Goal: Transaction & Acquisition: Book appointment/travel/reservation

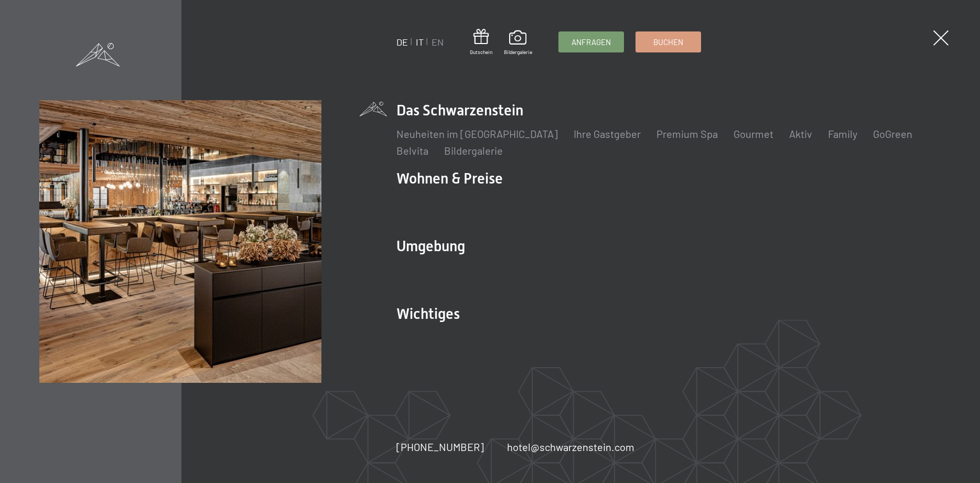
click at [418, 41] on link "IT" at bounding box center [420, 42] width 8 height 12
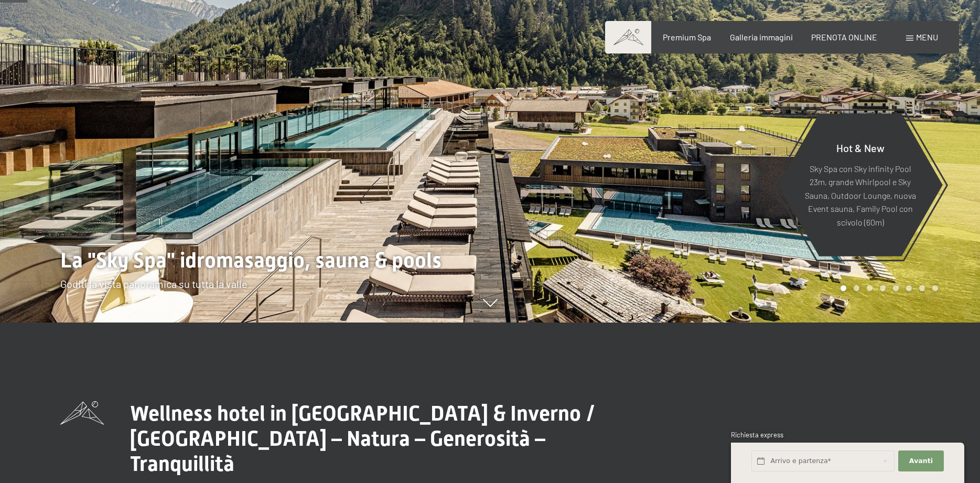
scroll to position [214, 0]
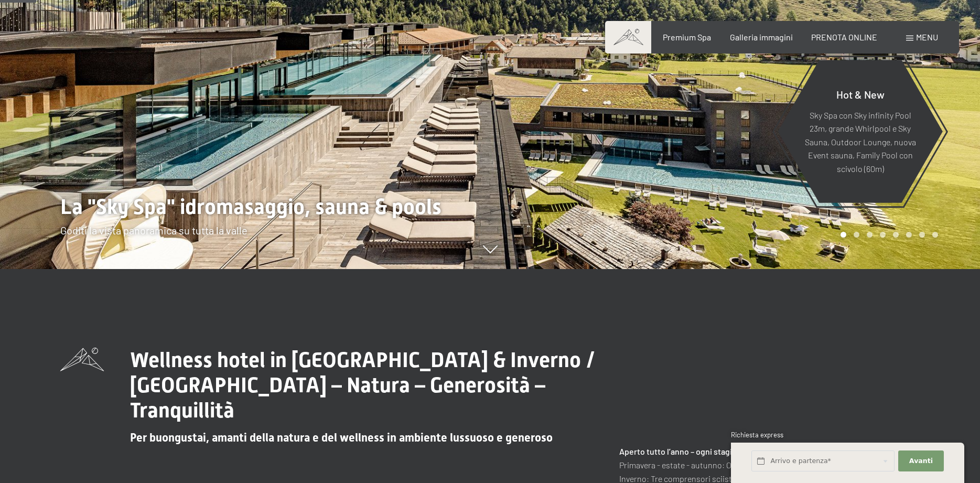
drag, startPoint x: 319, startPoint y: 201, endPoint x: 311, endPoint y: 408, distance: 207.4
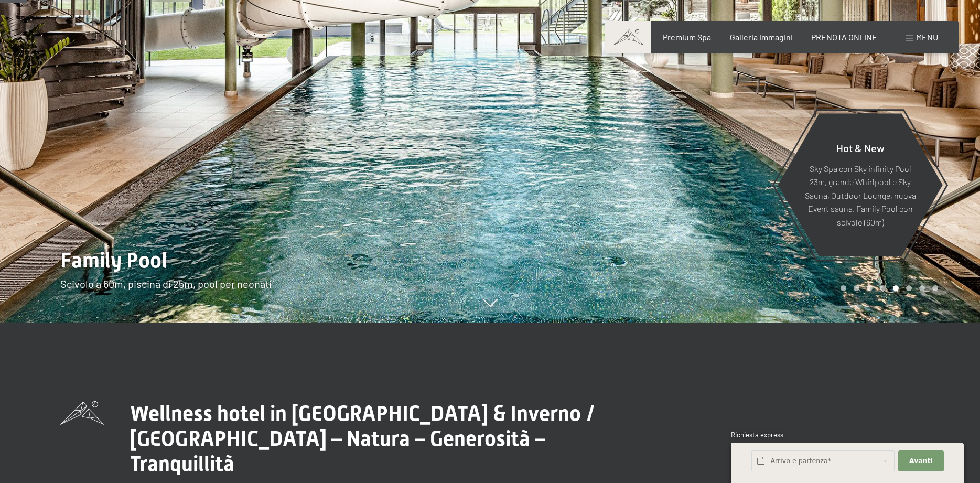
scroll to position [54, 0]
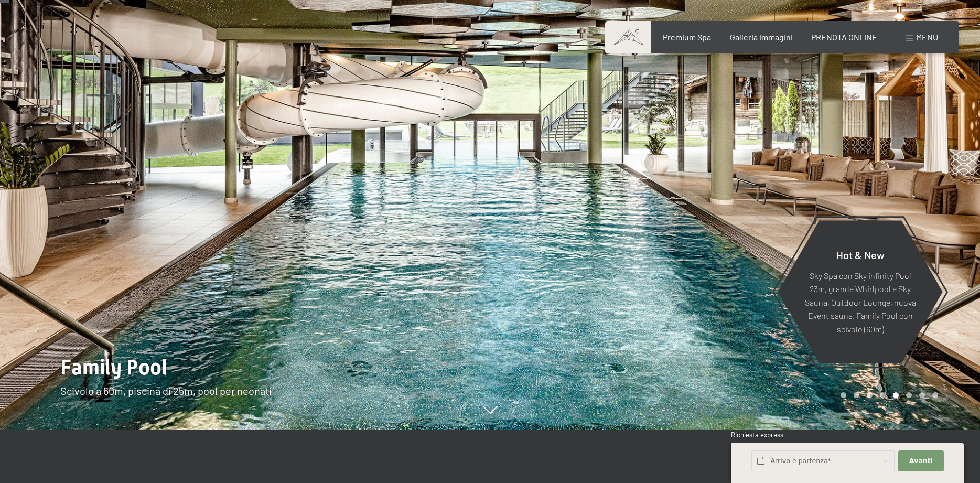
click at [541, 216] on div at bounding box center [735, 187] width 490 height 483
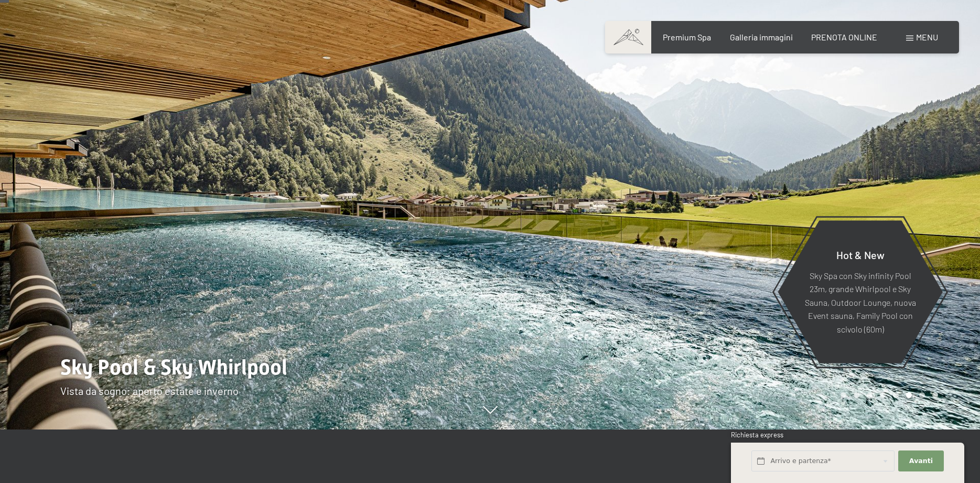
click at [541, 216] on div at bounding box center [735, 187] width 490 height 483
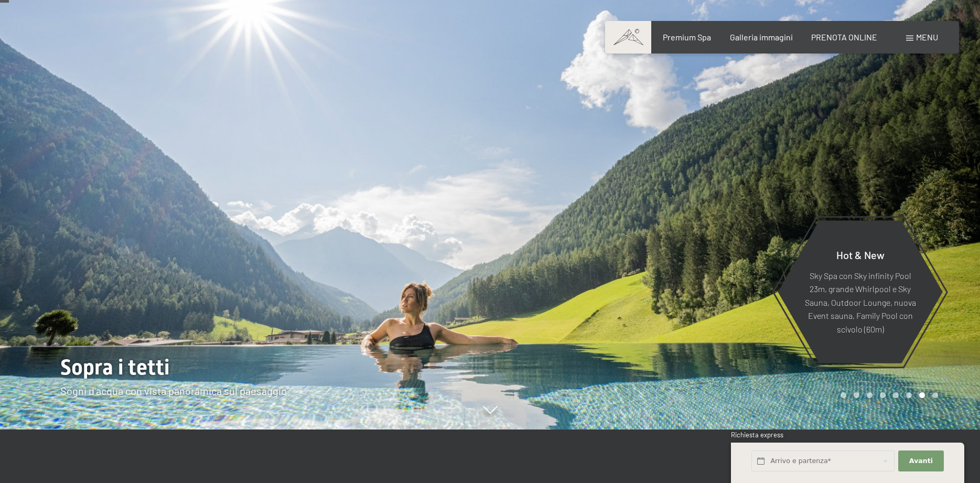
click at [541, 216] on div at bounding box center [735, 187] width 490 height 483
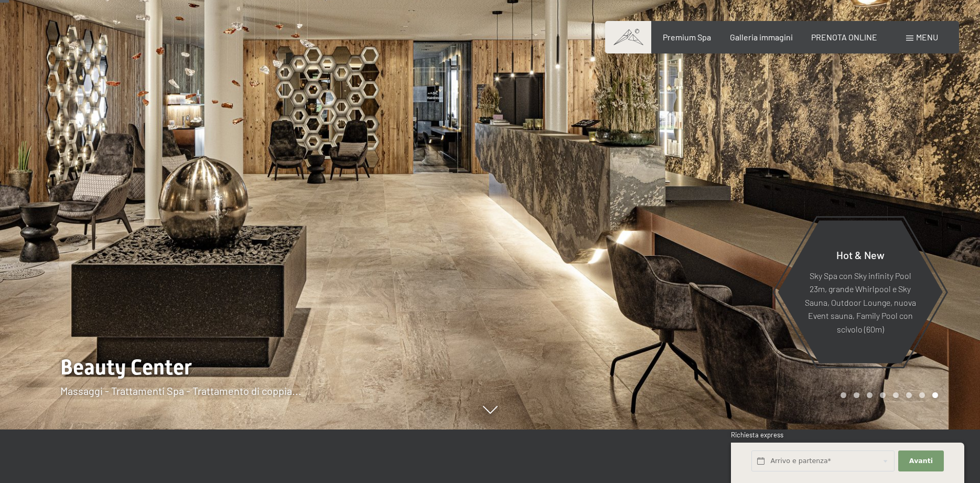
click at [541, 216] on div at bounding box center [735, 187] width 490 height 483
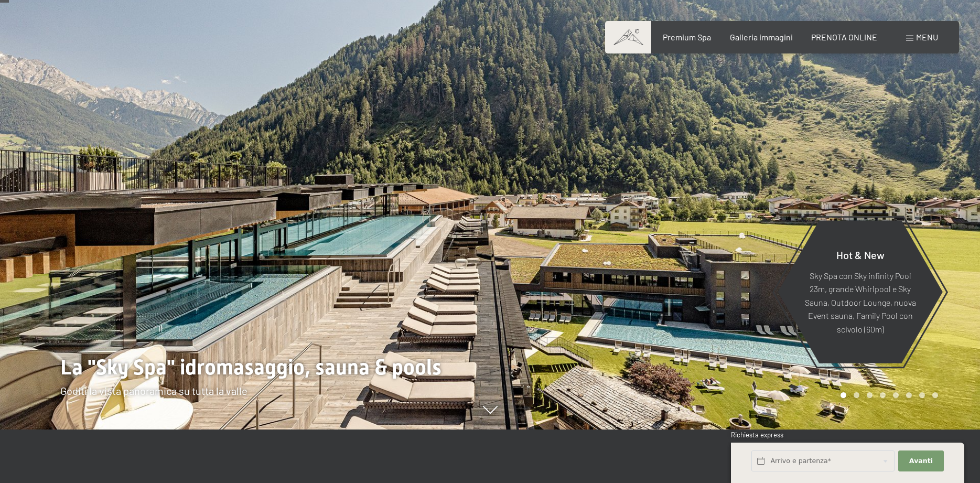
click at [541, 216] on div at bounding box center [735, 187] width 490 height 483
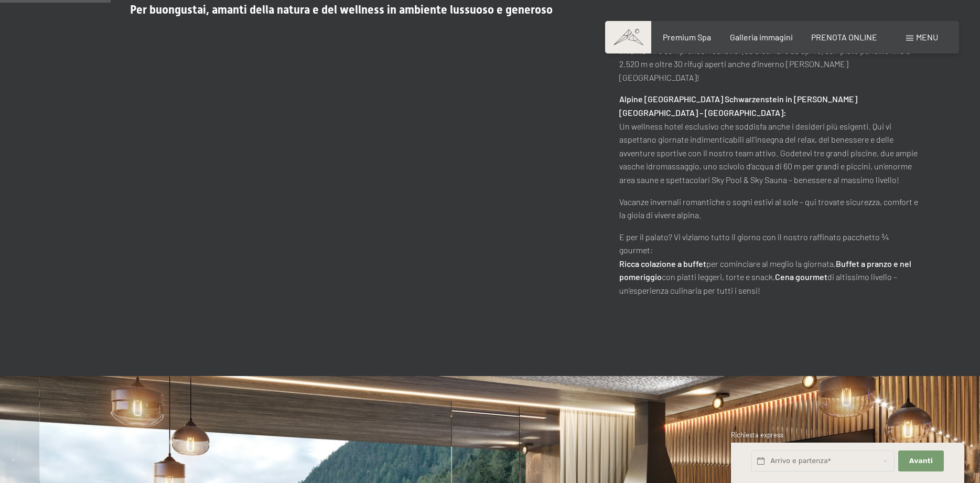
scroll to position [696, 0]
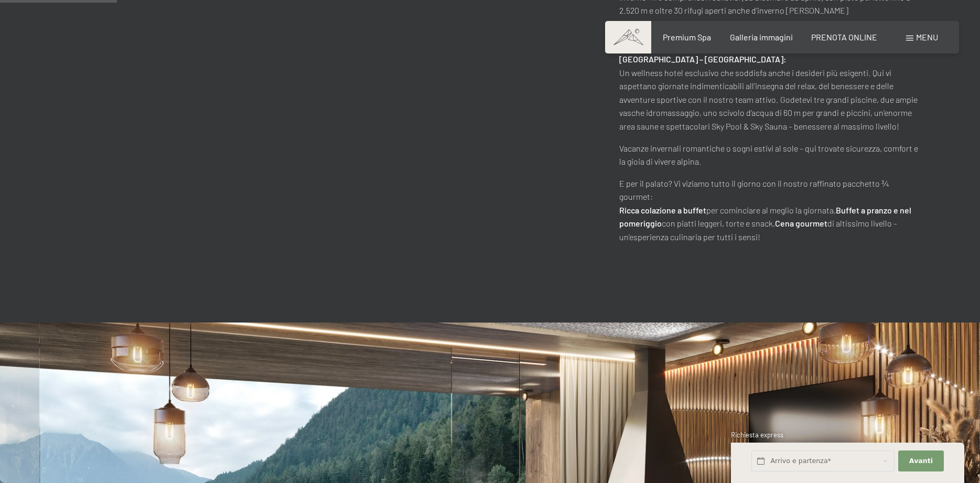
drag, startPoint x: 727, startPoint y: 183, endPoint x: 873, endPoint y: 212, distance: 149.4
click at [873, 212] on p "E per il palato? Vi viziamo tutto il giorno con il nostro raffinato pacchetto ¾…" at bounding box center [770, 210] width 301 height 67
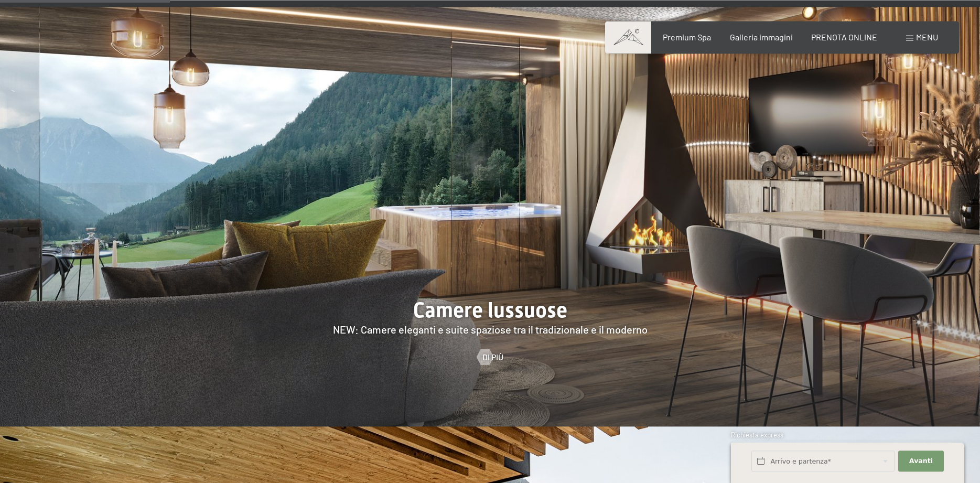
scroll to position [1017, 0]
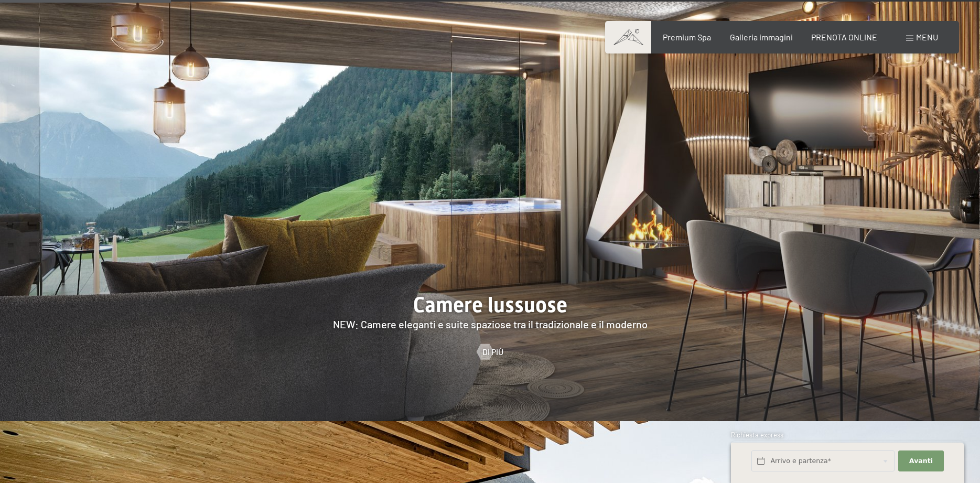
click at [626, 197] on div at bounding box center [490, 212] width 980 height 420
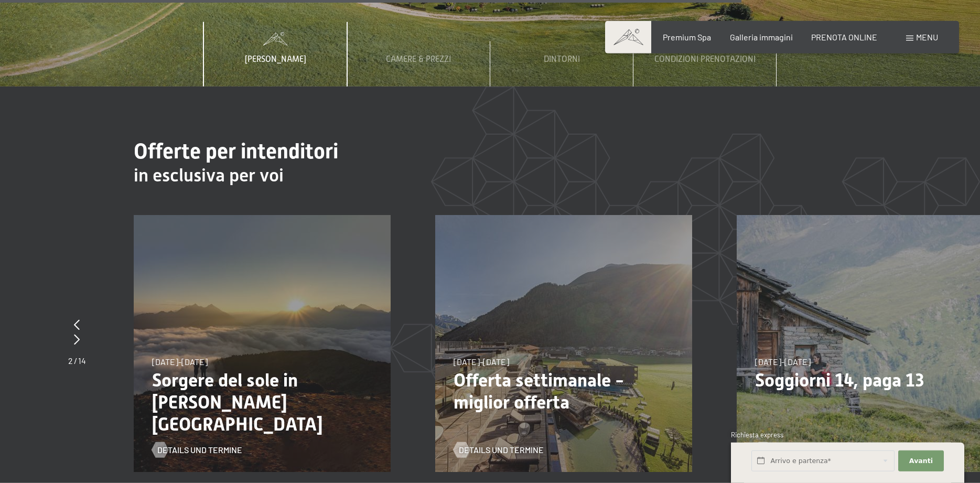
scroll to position [3959, 0]
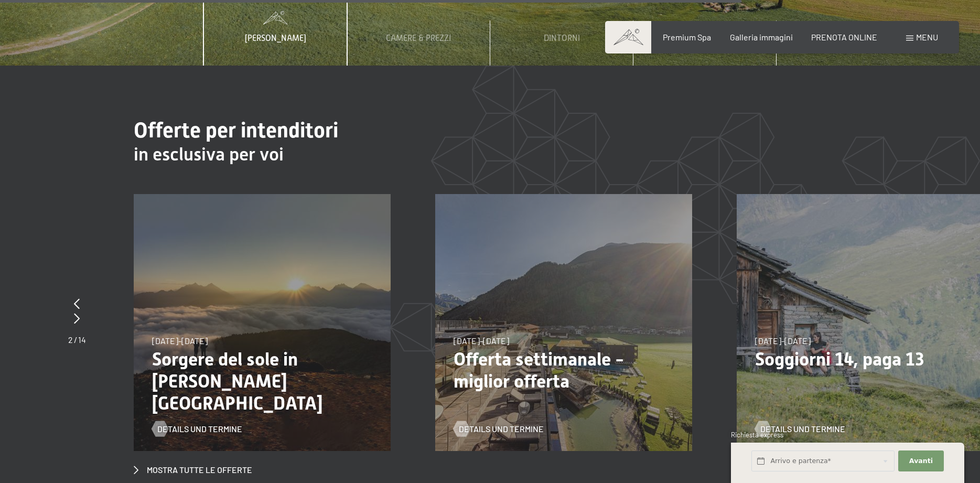
click at [325, 265] on div "[DATE]-[DATE] [DATE]-[DATE] Sorgere del sole in [PERSON_NAME][GEOGRAPHIC_DATA] …" at bounding box center [262, 322] width 257 height 257
click at [219, 423] on span "Details und Termine" at bounding box center [210, 429] width 85 height 12
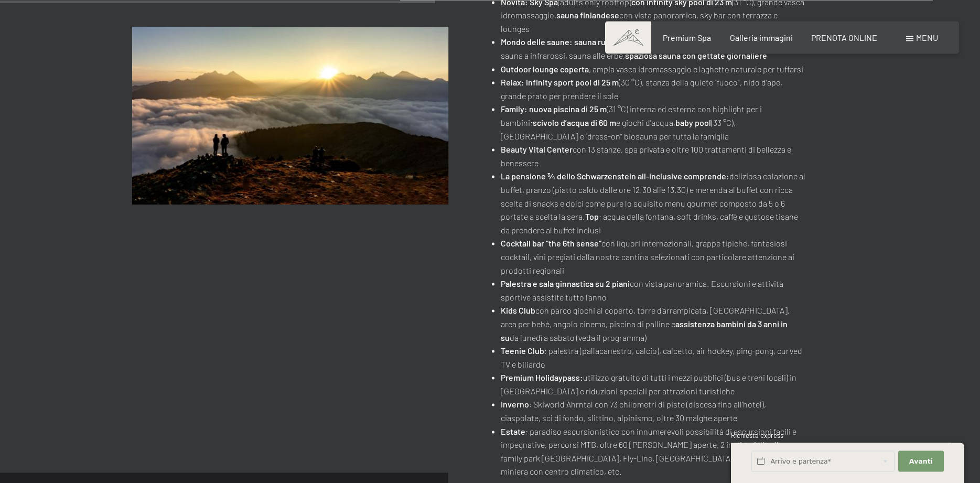
scroll to position [535, 0]
